Goal: Obtain resource: Download file/media

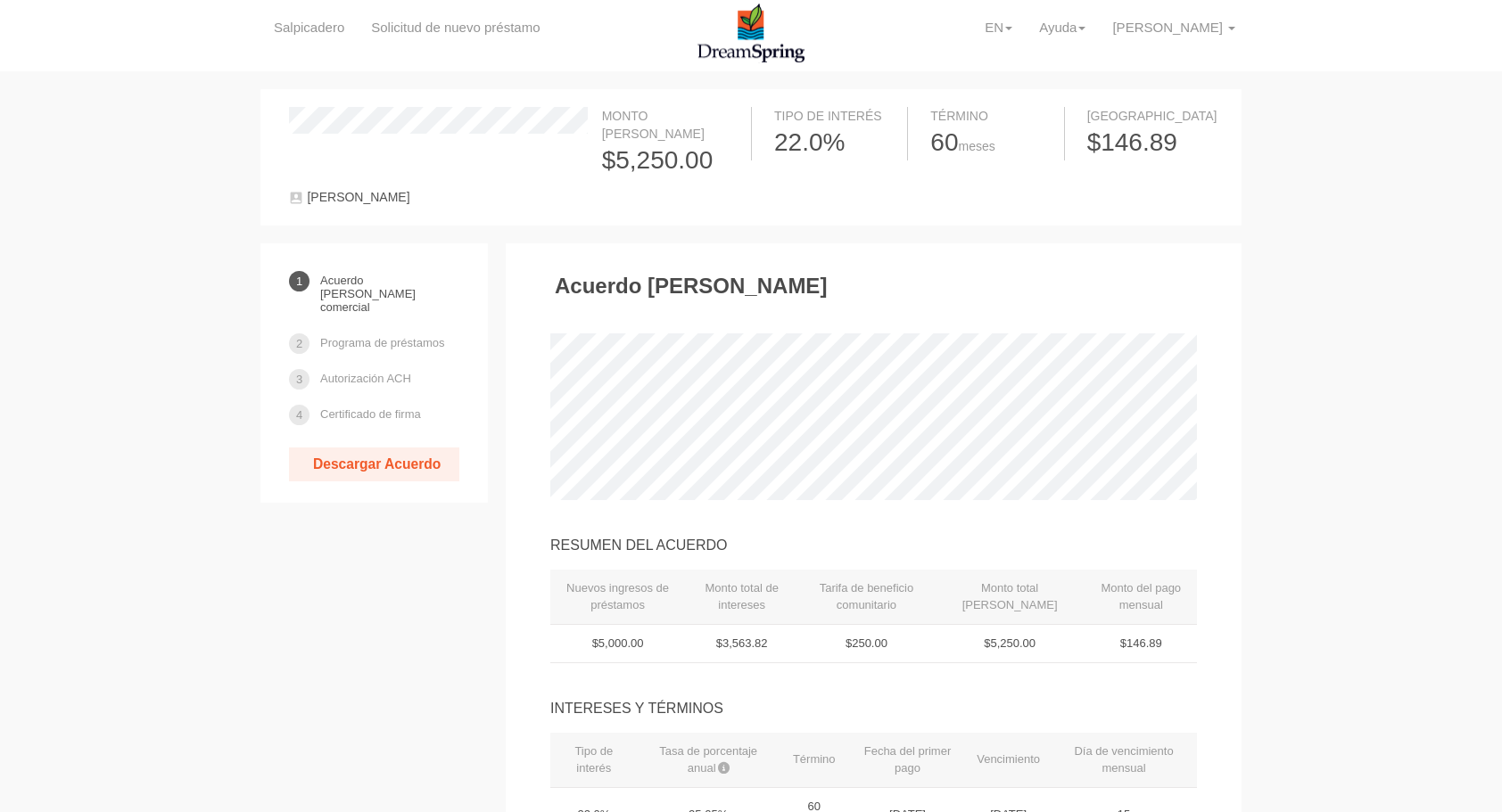
click at [363, 447] on link "Descargar Acuerdo" at bounding box center [374, 464] width 170 height 33
click at [485, 187] on div "[PERSON_NAME]" at bounding box center [516, 197] width 469 height 21
click at [985, 27] on font "EN" at bounding box center [993, 27] width 19 height 15
click at [891, 110] on link "Español" at bounding box center [954, 114] width 127 height 18
